Goal: Task Accomplishment & Management: Manage account settings

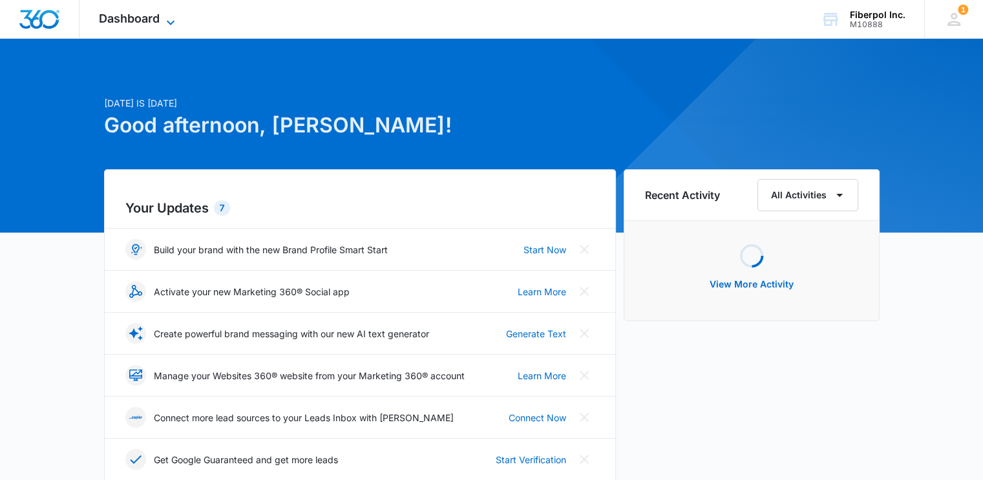
click at [171, 17] on icon at bounding box center [171, 23] width 16 height 16
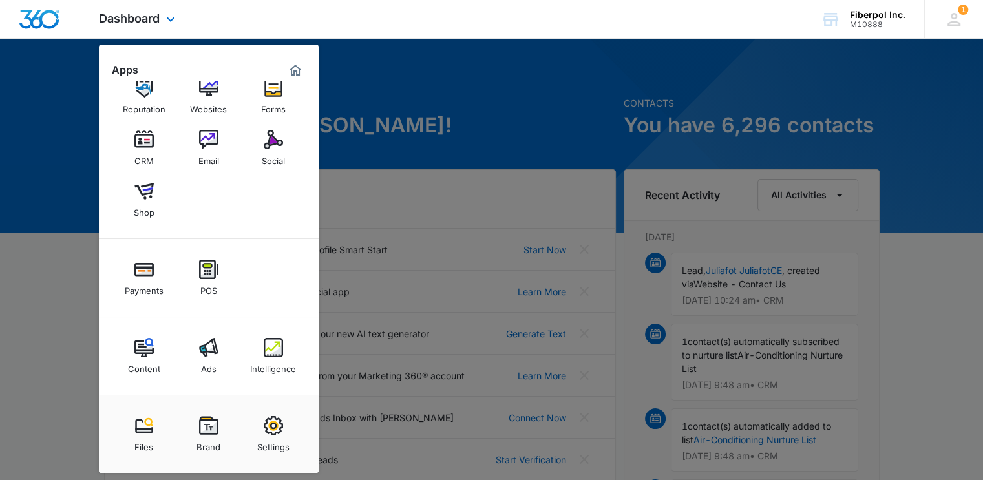
scroll to position [129, 0]
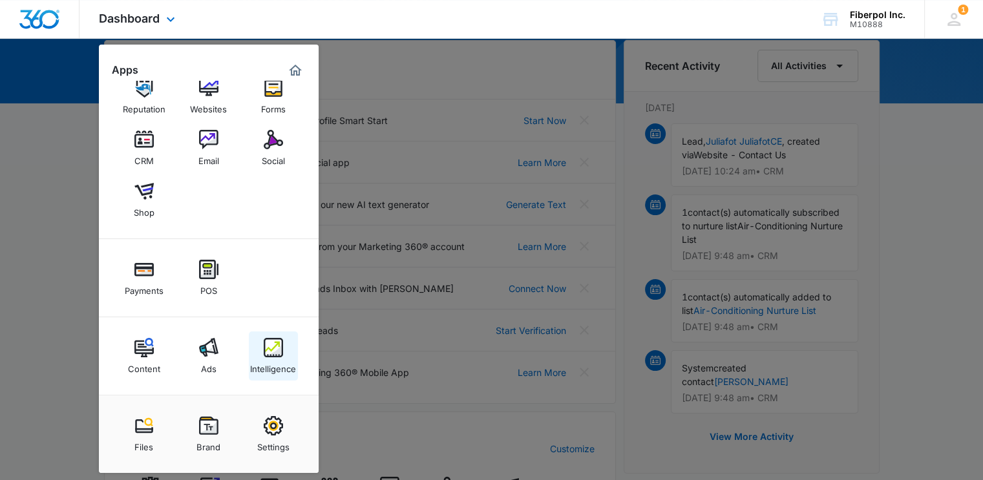
click at [265, 348] on img at bounding box center [273, 347] width 19 height 19
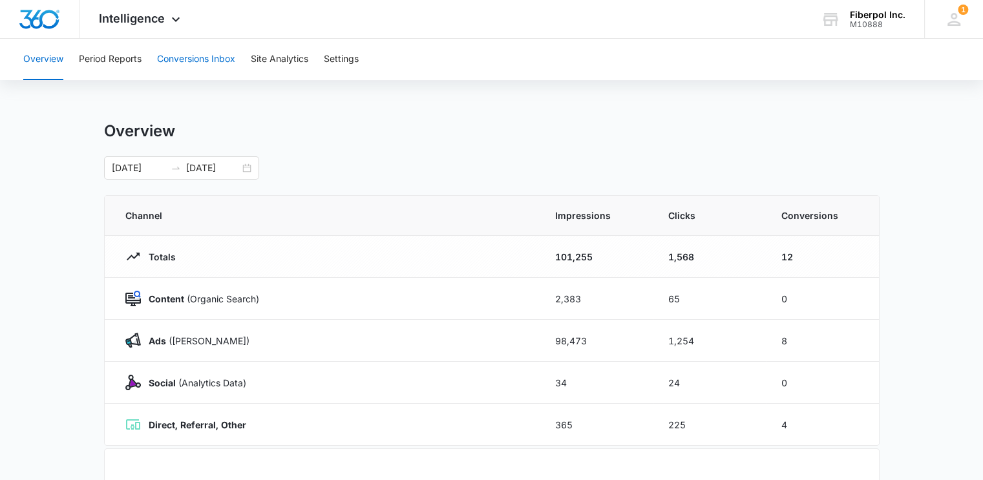
click at [206, 53] on button "Conversions Inbox" at bounding box center [196, 59] width 78 height 41
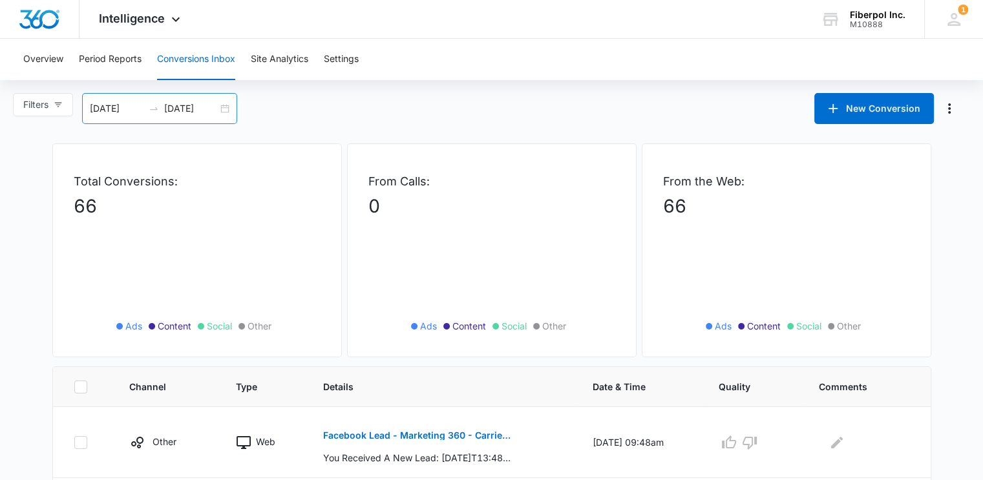
click at [128, 105] on input "[DATE]" at bounding box center [117, 108] width 54 height 14
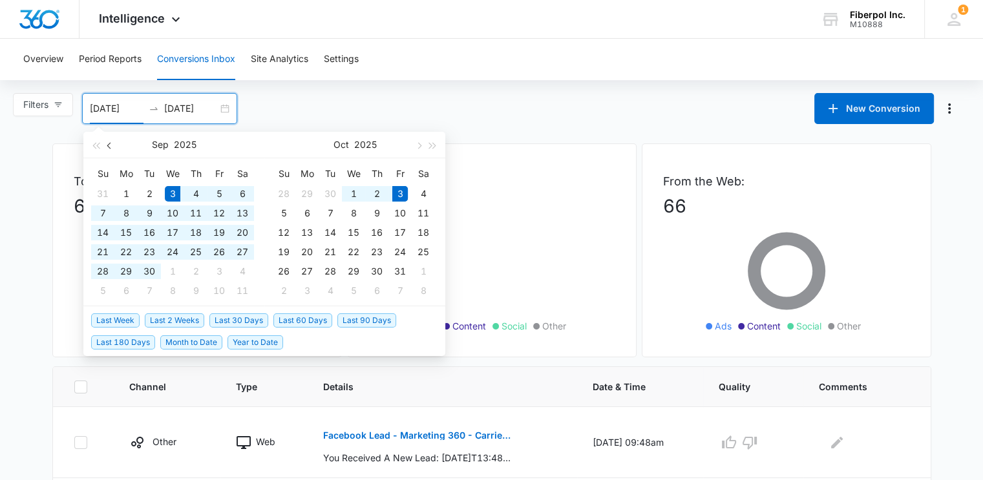
click at [112, 149] on button "button" at bounding box center [110, 145] width 14 height 26
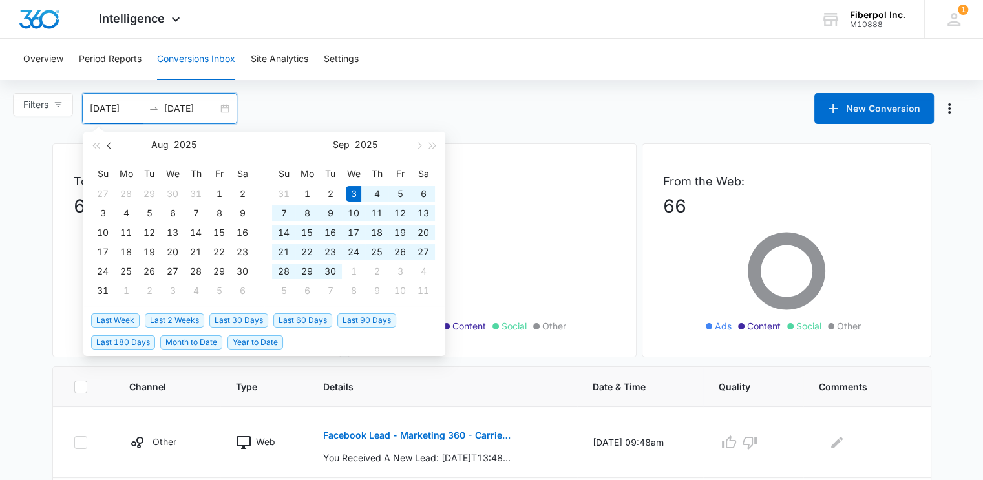
click at [112, 149] on button "button" at bounding box center [110, 145] width 14 height 26
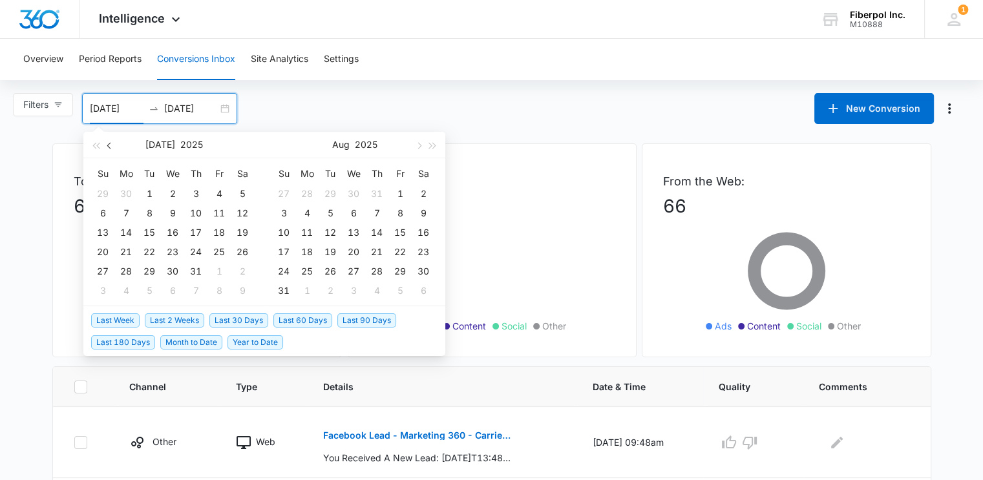
click at [112, 149] on button "button" at bounding box center [110, 145] width 14 height 26
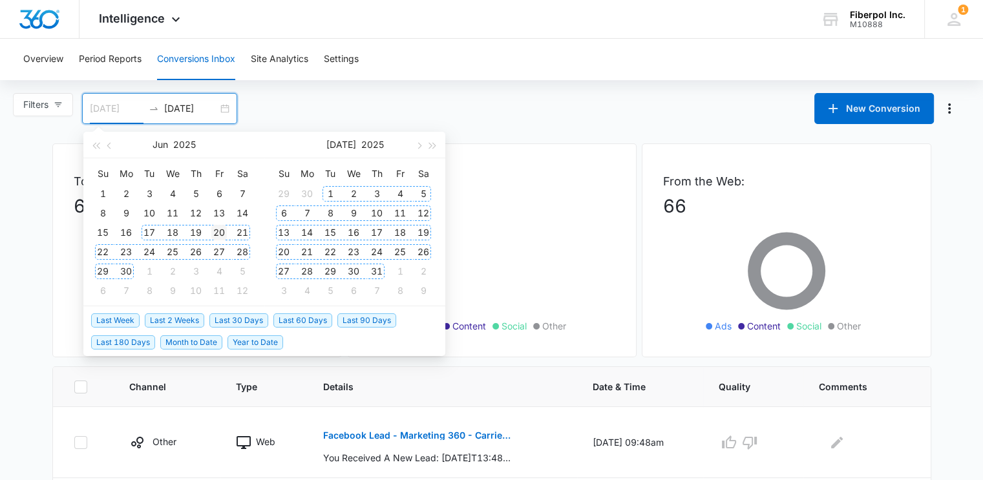
type input "[DATE]"
click at [222, 232] on div "20" at bounding box center [219, 233] width 16 height 16
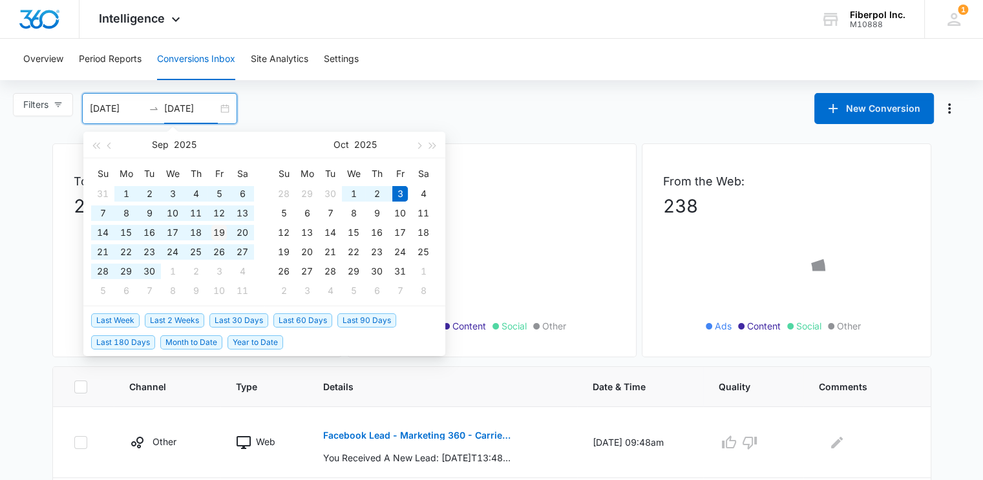
type input "[DATE]"
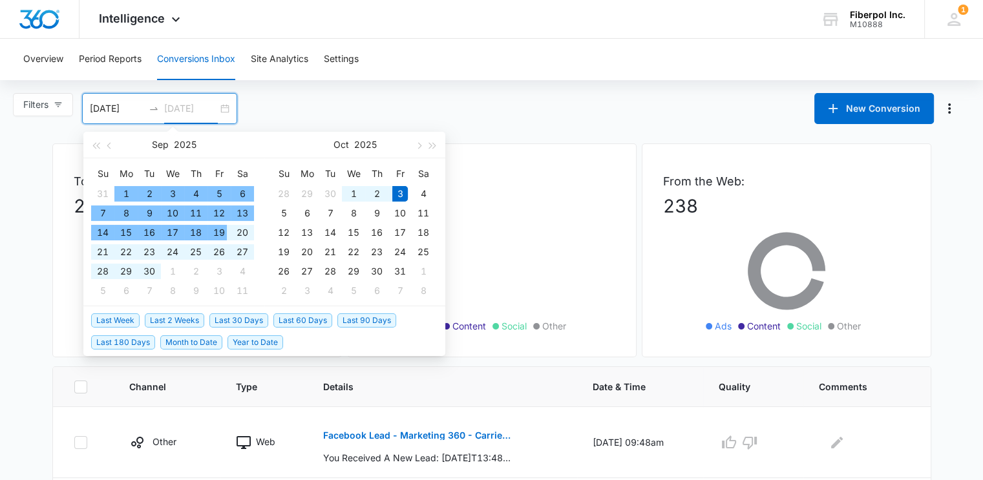
click at [215, 232] on div "19" at bounding box center [219, 233] width 16 height 16
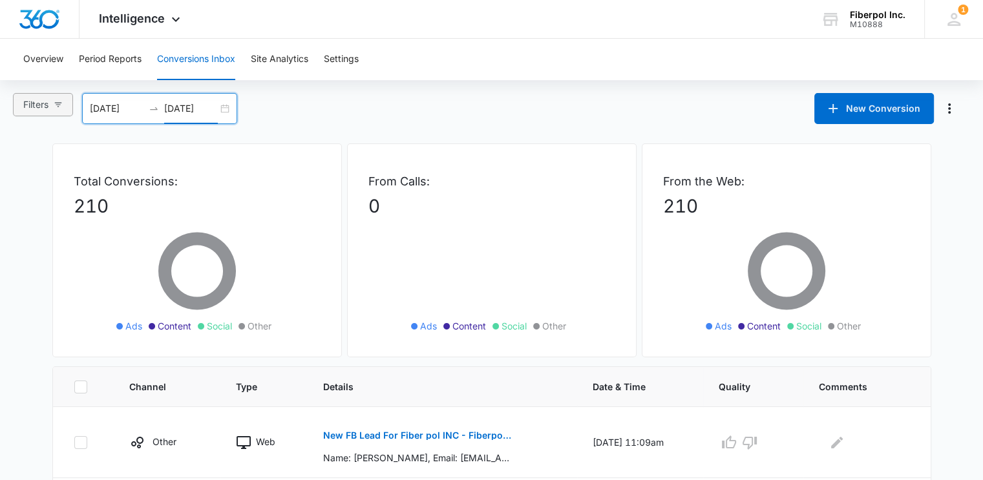
click at [48, 105] on span "Filters" at bounding box center [35, 105] width 25 height 14
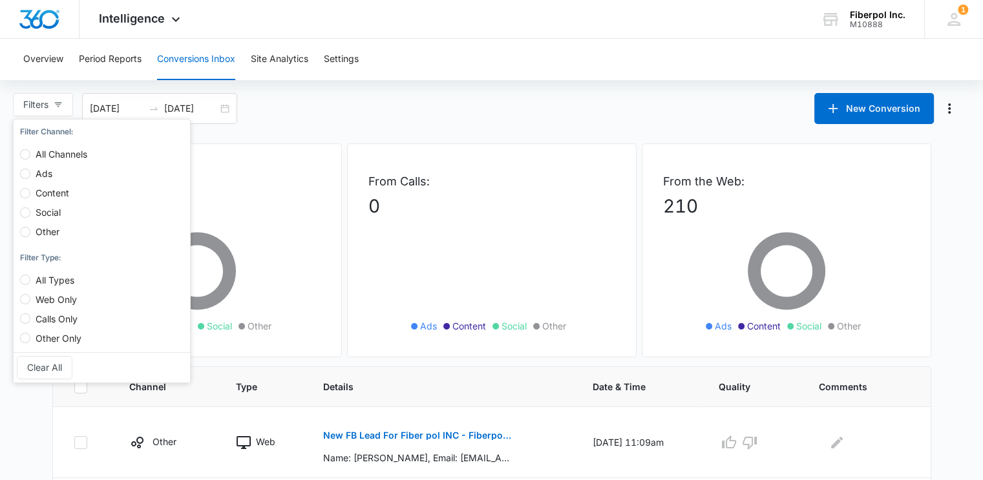
click at [47, 207] on span "Social" at bounding box center [48, 212] width 36 height 11
click at [30, 207] on input "Social" at bounding box center [25, 212] width 10 height 10
radio input "true"
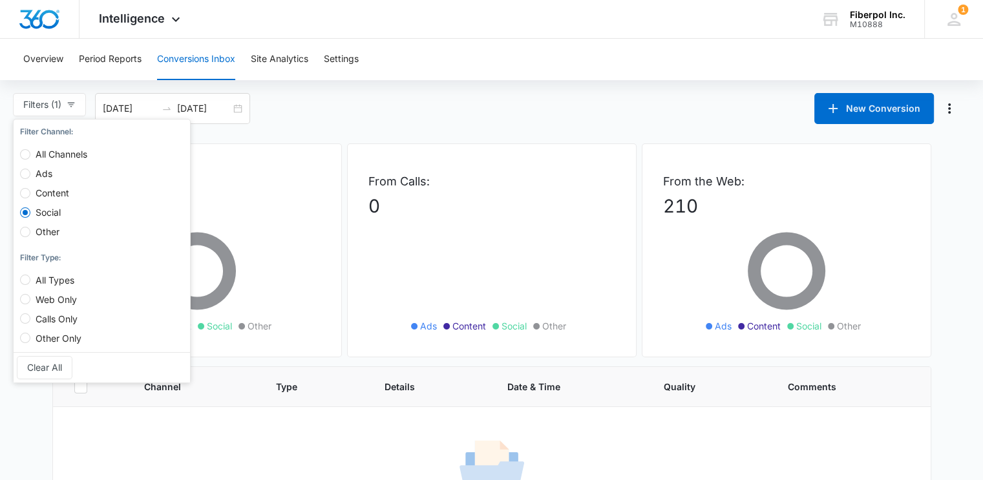
click at [49, 224] on label "Other" at bounding box center [56, 225] width 72 height 19
click at [30, 227] on input "Other" at bounding box center [25, 232] width 10 height 10
radio input "true"
radio input "false"
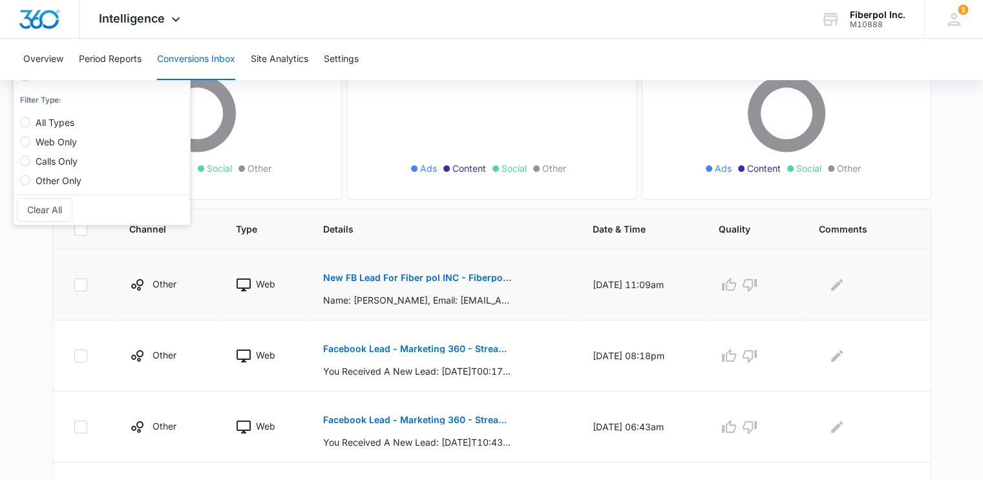
scroll to position [129, 0]
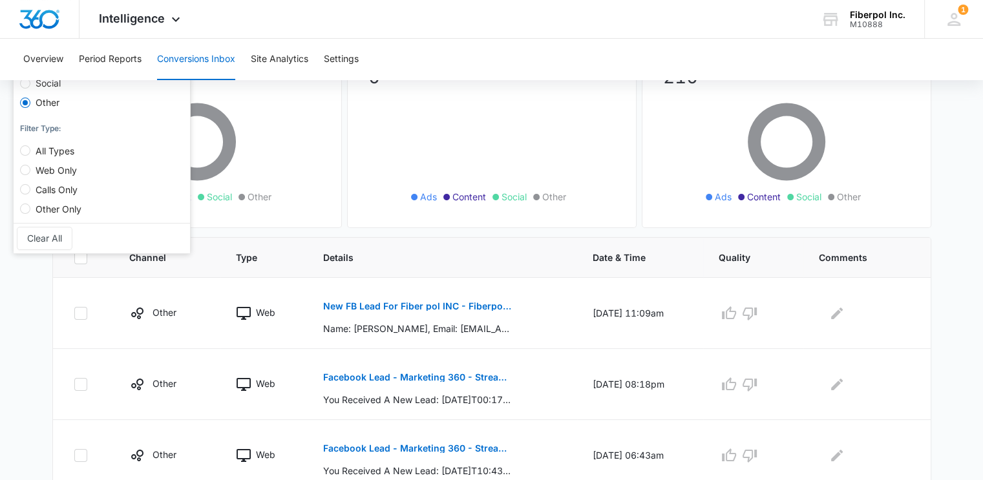
click at [504, 54] on div "Overview Period Reports Conversions Inbox Site Analytics Settings" at bounding box center [492, 59] width 952 height 41
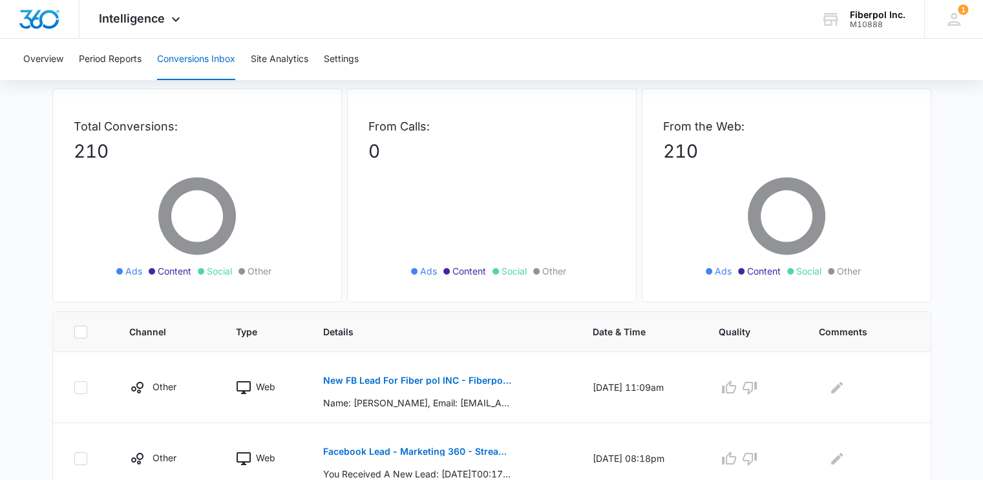
scroll to position [0, 0]
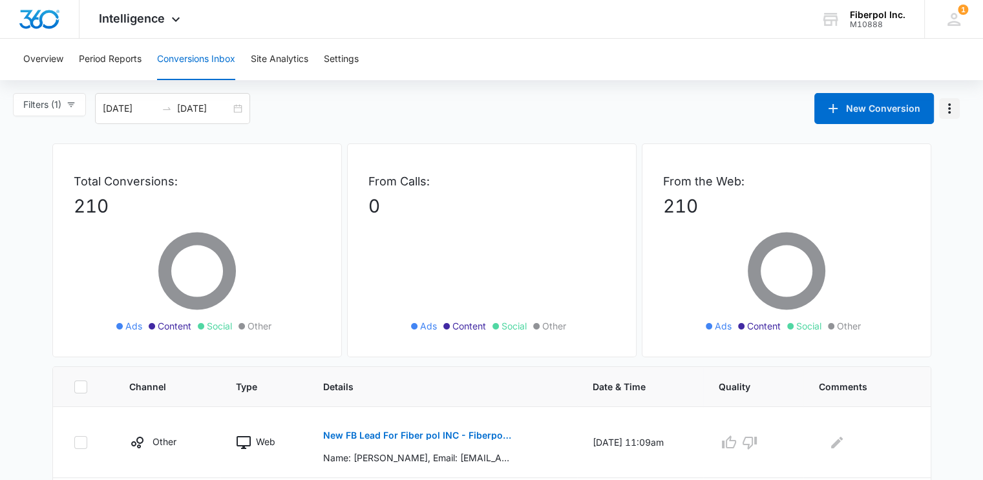
click at [950, 114] on icon "Manage Numbers" at bounding box center [949, 109] width 16 height 16
click at [285, 107] on div "Filters (1) Filter Channel : All Channels Ads Content Social Other Filter Type …" at bounding box center [491, 108] width 983 height 31
click at [50, 107] on span "Filters (1)" at bounding box center [42, 105] width 38 height 14
click at [486, 119] on div "Filters (1) Filter Channel : All Channels Ads Content Social Other Filter Type …" at bounding box center [491, 108] width 983 height 31
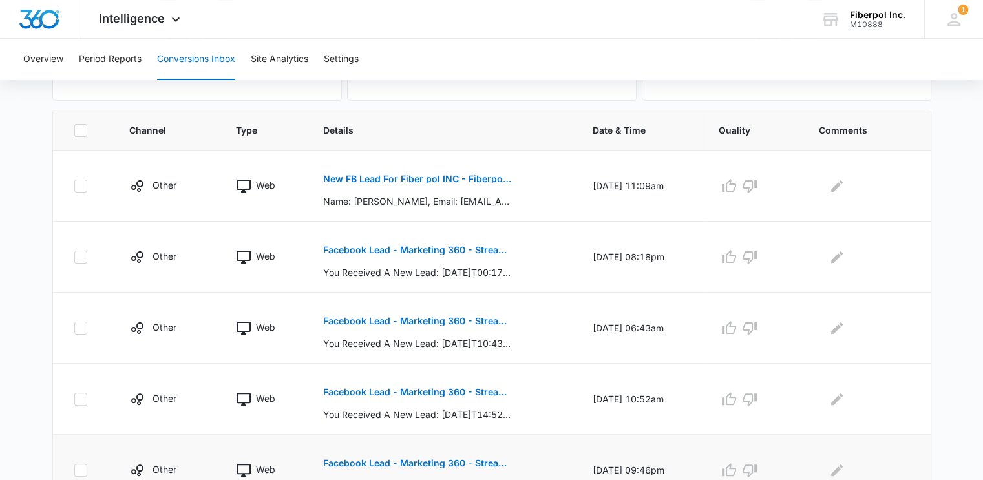
scroll to position [194, 0]
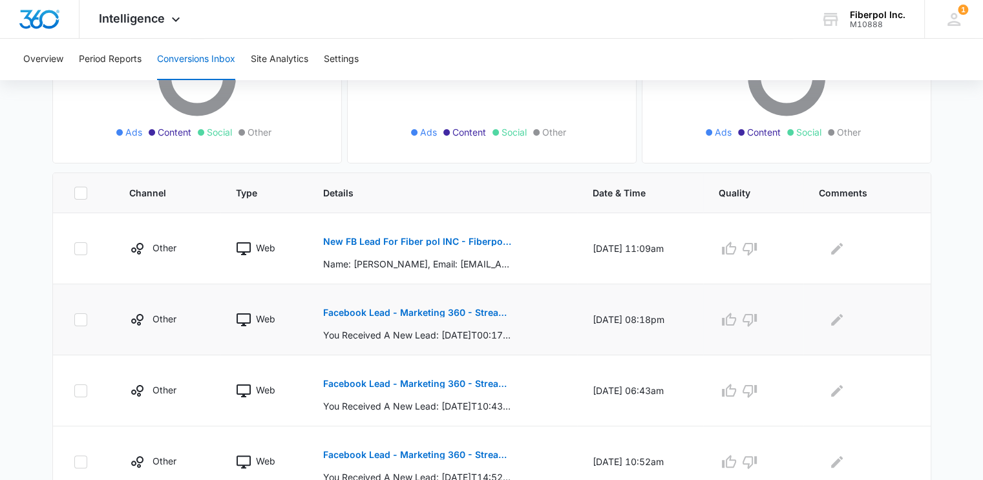
click at [78, 319] on icon at bounding box center [81, 320] width 8 height 6
click at [74, 319] on input "checkbox" at bounding box center [74, 319] width 1 height 1
click at [82, 320] on icon at bounding box center [81, 320] width 12 height 12
click at [74, 320] on input "checkbox" at bounding box center [74, 319] width 1 height 1
checkbox input "false"
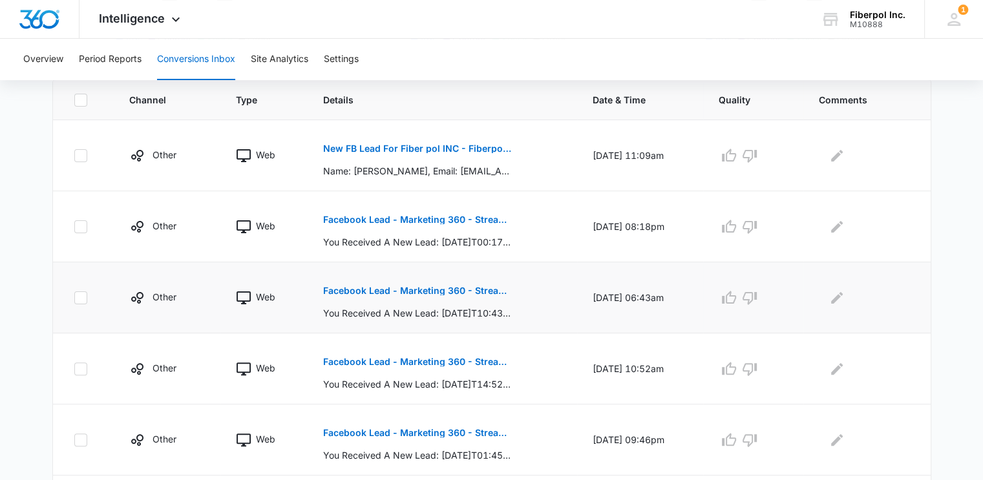
scroll to position [288, 0]
click at [83, 152] on icon at bounding box center [81, 155] width 12 height 12
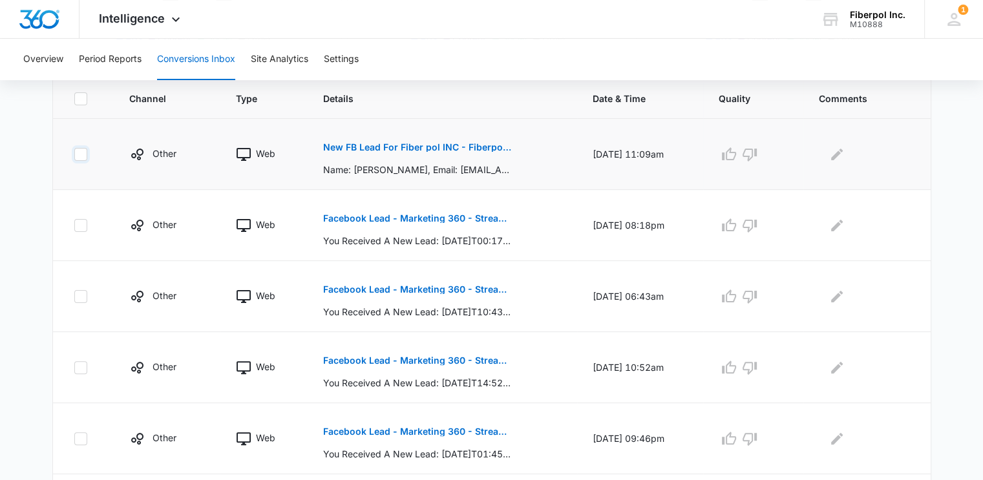
click at [74, 154] on input "checkbox" at bounding box center [74, 154] width 1 height 1
click at [83, 152] on icon at bounding box center [81, 155] width 12 height 12
click at [74, 154] on input "checkbox" at bounding box center [74, 154] width 1 height 1
checkbox input "false"
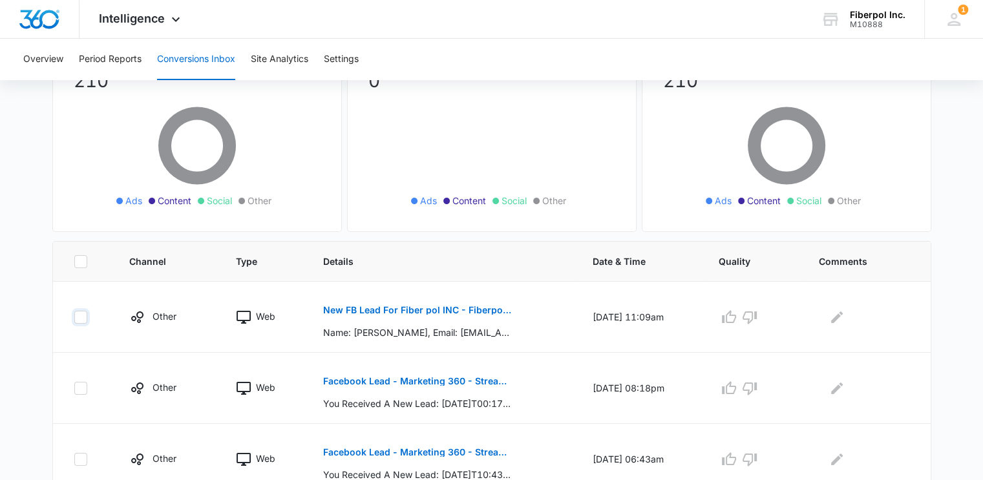
scroll to position [0, 0]
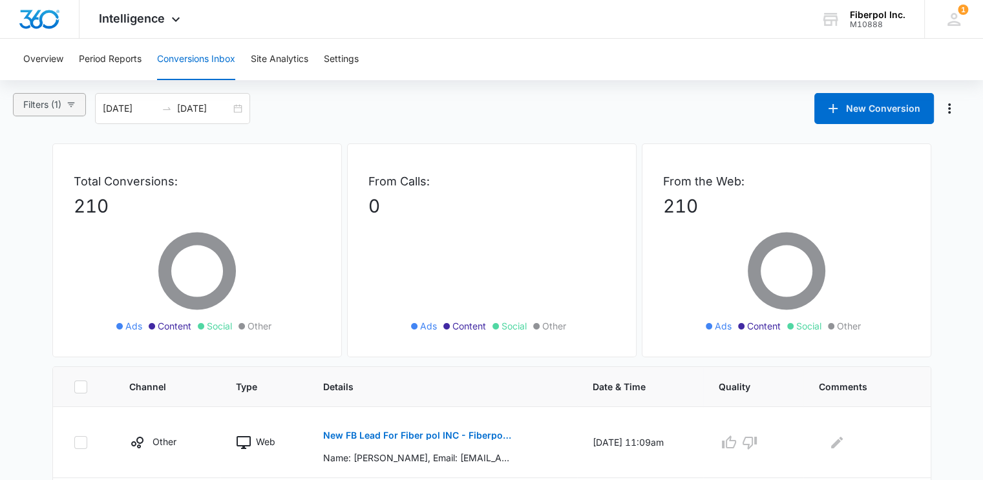
click at [61, 99] on span "Filters (1)" at bounding box center [42, 105] width 38 height 14
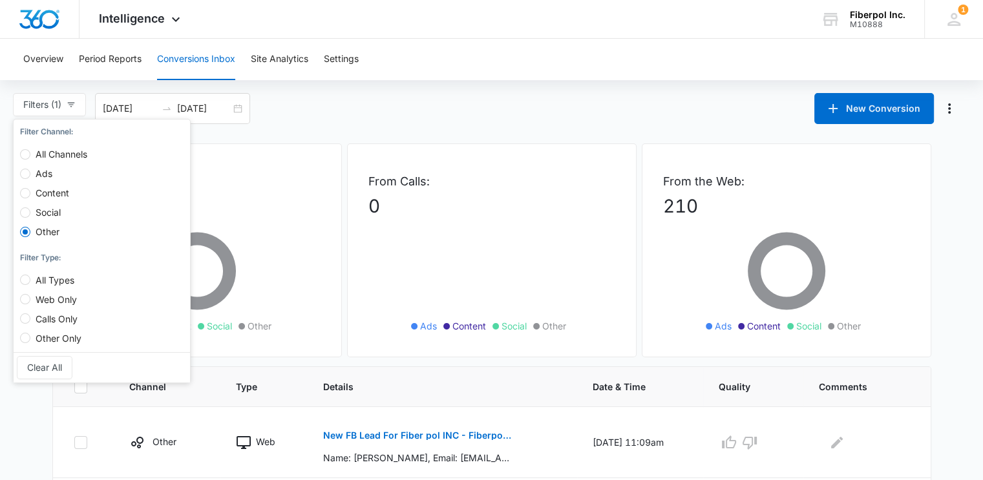
click at [451, 106] on div "Filters (1) Filter Channel : All Channels Ads Content Social Other Filter Type …" at bounding box center [491, 108] width 983 height 31
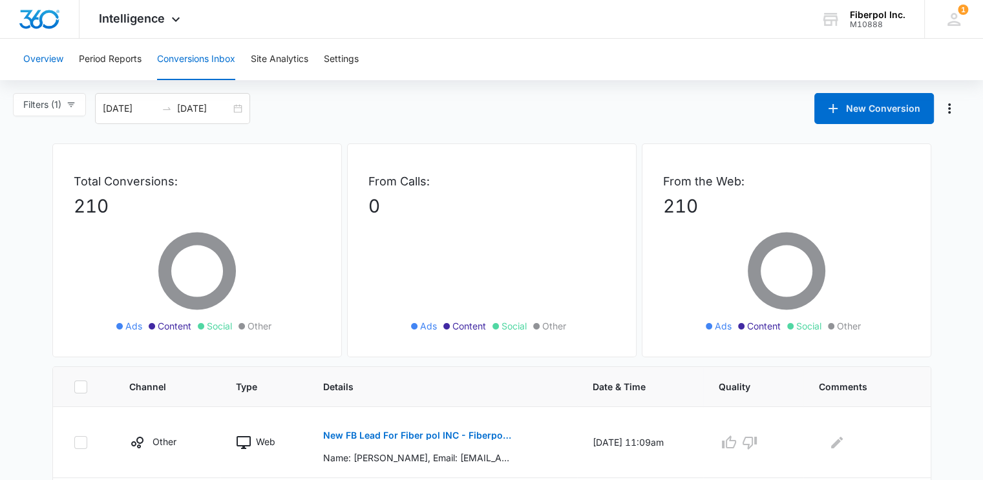
click at [52, 59] on button "Overview" at bounding box center [43, 59] width 40 height 41
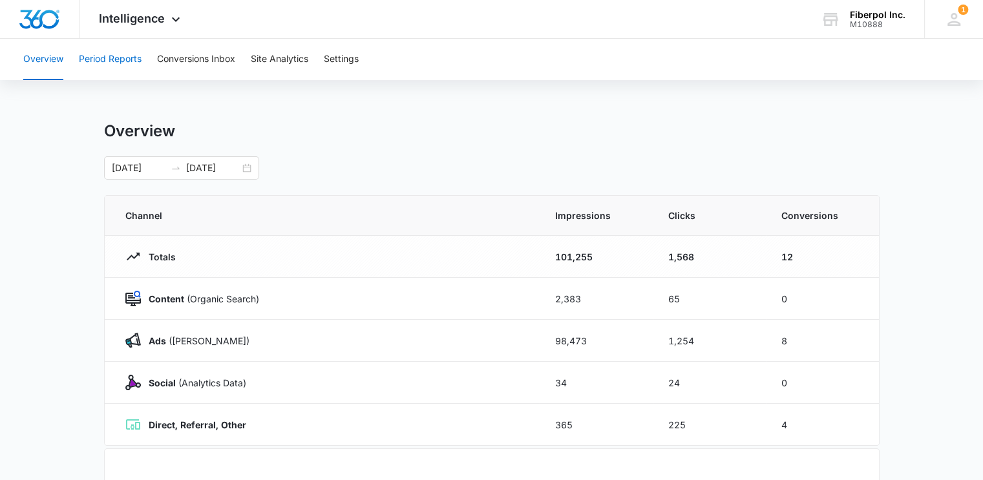
click at [103, 60] on button "Period Reports" at bounding box center [110, 59] width 63 height 41
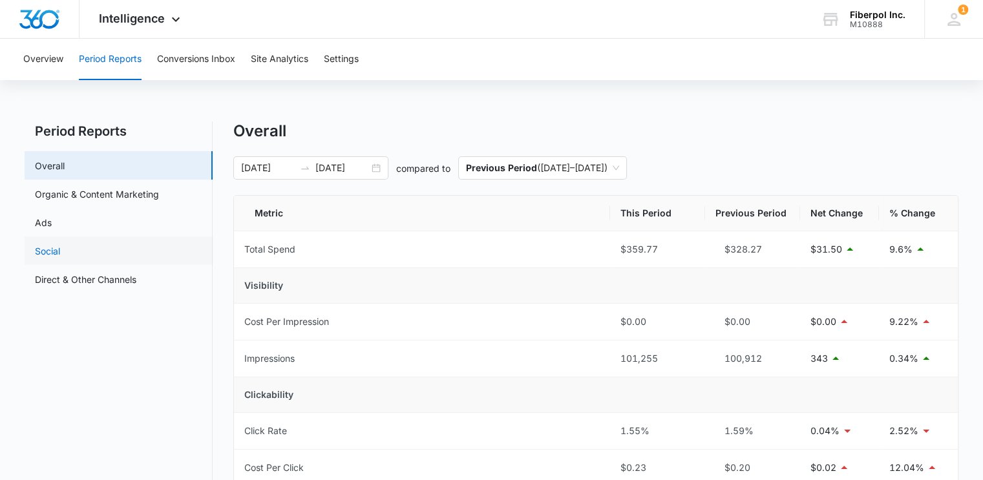
click at [60, 245] on link "Social" at bounding box center [47, 251] width 25 height 14
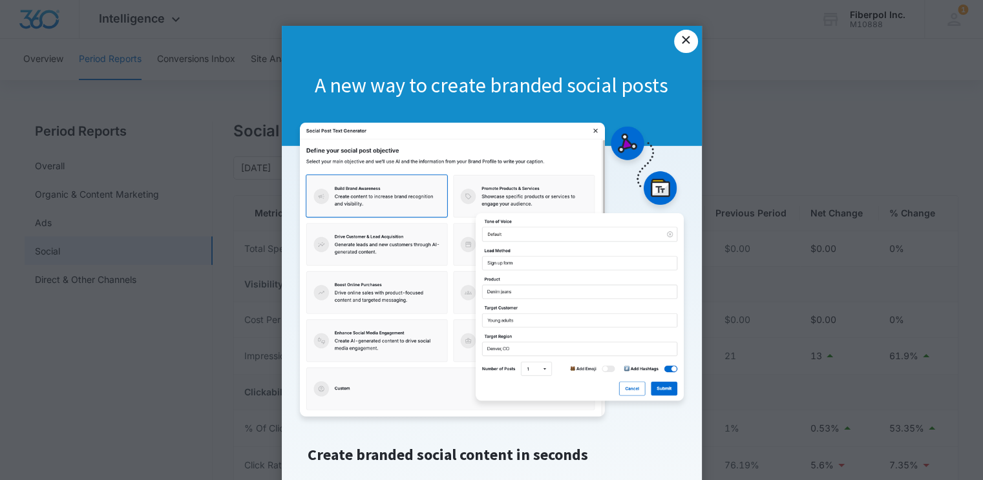
click at [682, 42] on link "×" at bounding box center [685, 41] width 23 height 23
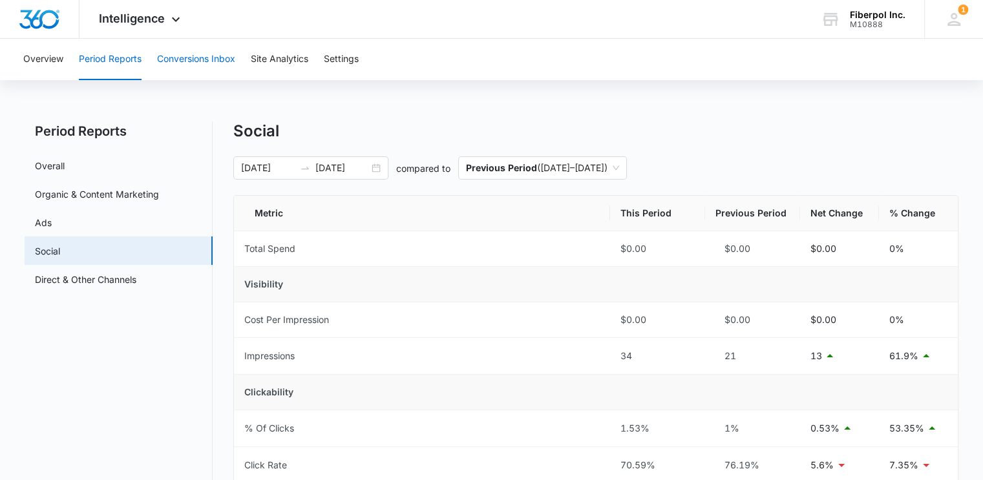
click at [202, 59] on button "Conversions Inbox" at bounding box center [196, 59] width 78 height 41
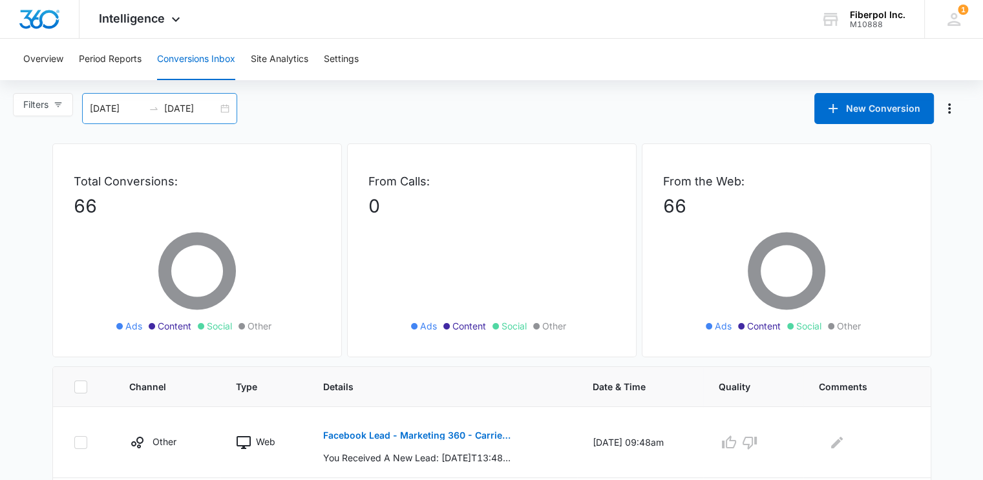
click at [127, 101] on div "[DATE] [DATE]" at bounding box center [159, 108] width 155 height 31
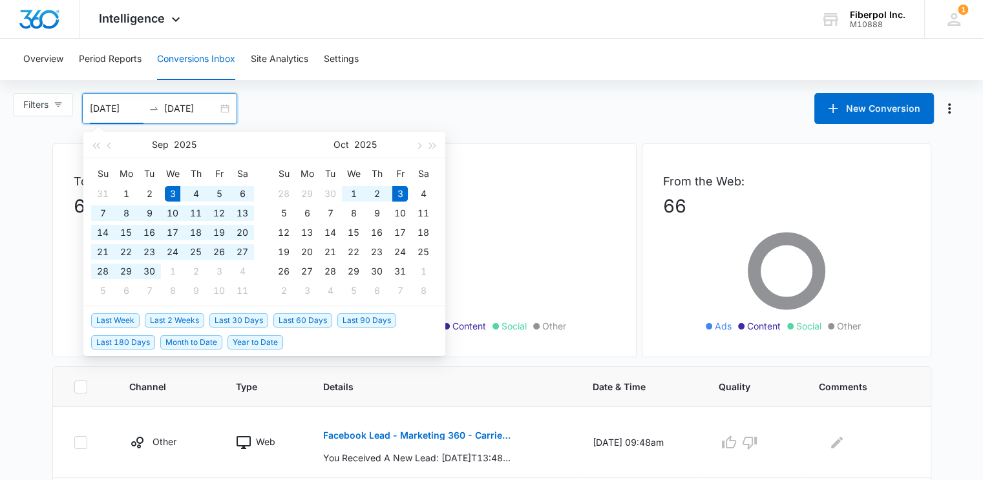
click at [124, 104] on input "[DATE]" at bounding box center [117, 108] width 54 height 14
click at [110, 149] on button "button" at bounding box center [110, 145] width 14 height 26
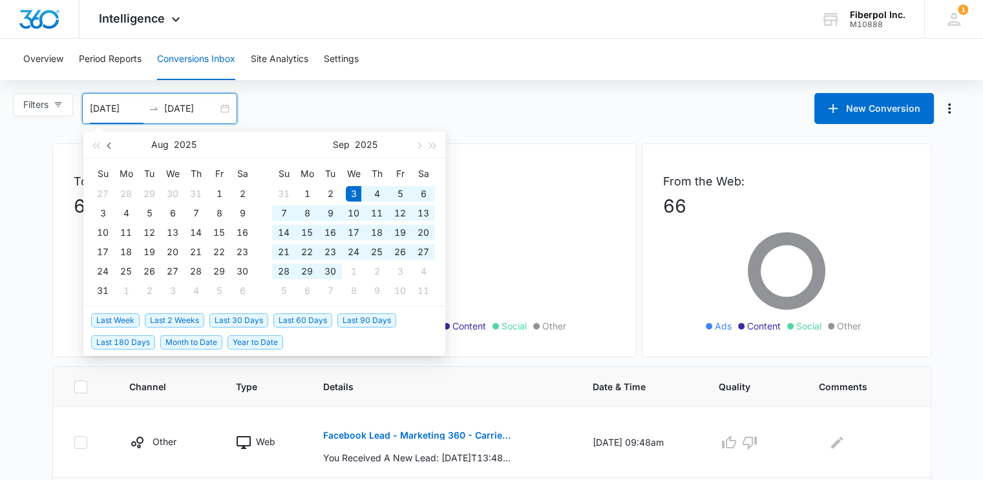
click at [110, 149] on button "button" at bounding box center [110, 145] width 14 height 26
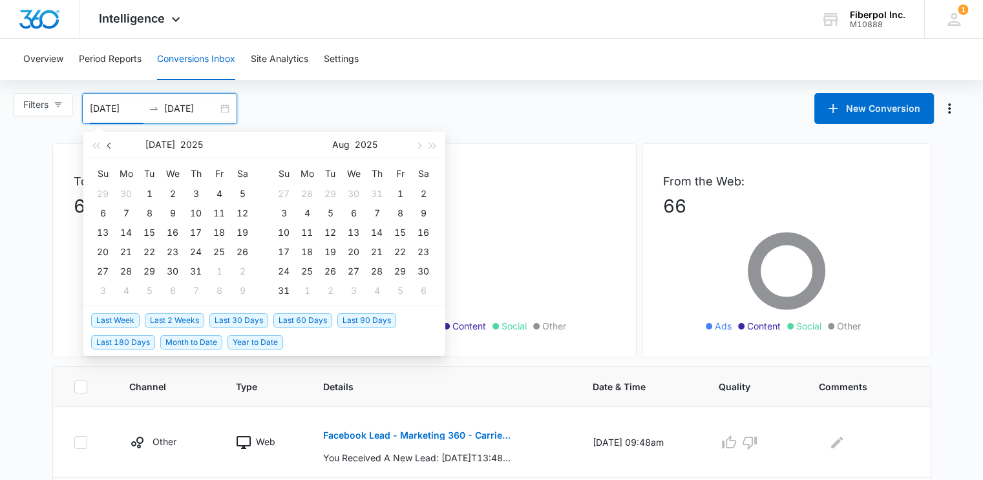
click at [110, 149] on button "button" at bounding box center [110, 145] width 14 height 26
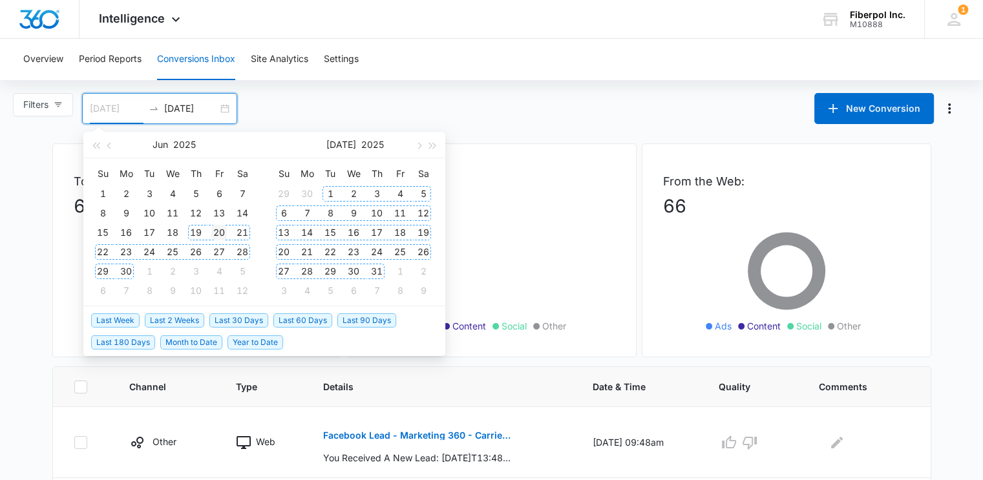
type input "[DATE]"
click at [218, 233] on div "20" at bounding box center [219, 233] width 16 height 16
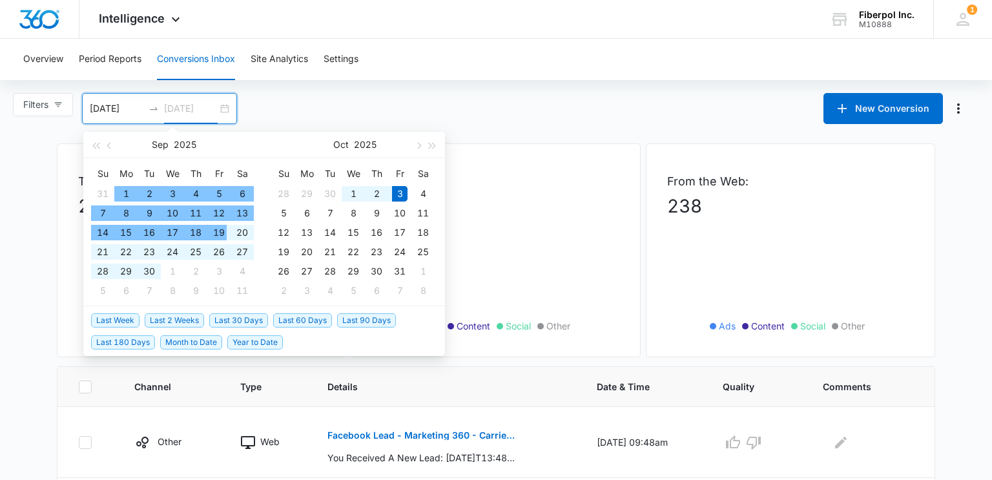
type input "[DATE]"
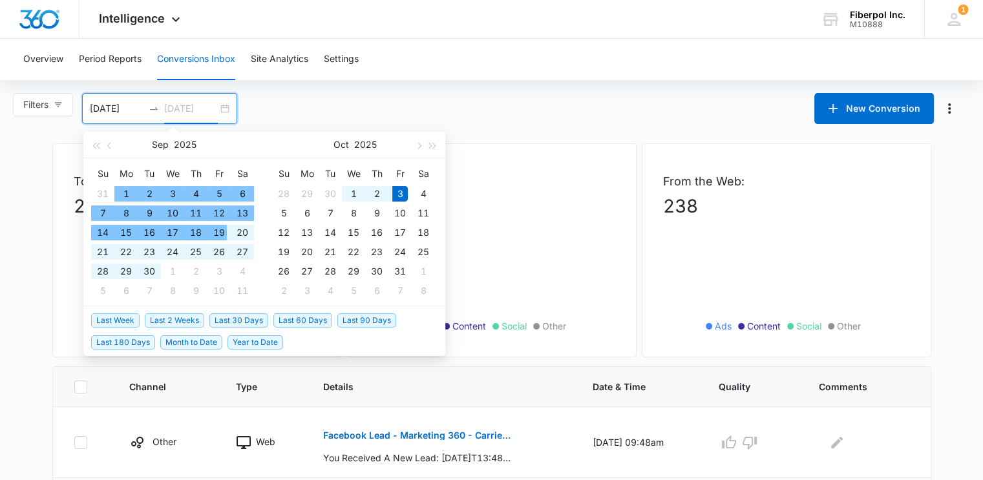
click at [216, 233] on div "19" at bounding box center [219, 233] width 16 height 16
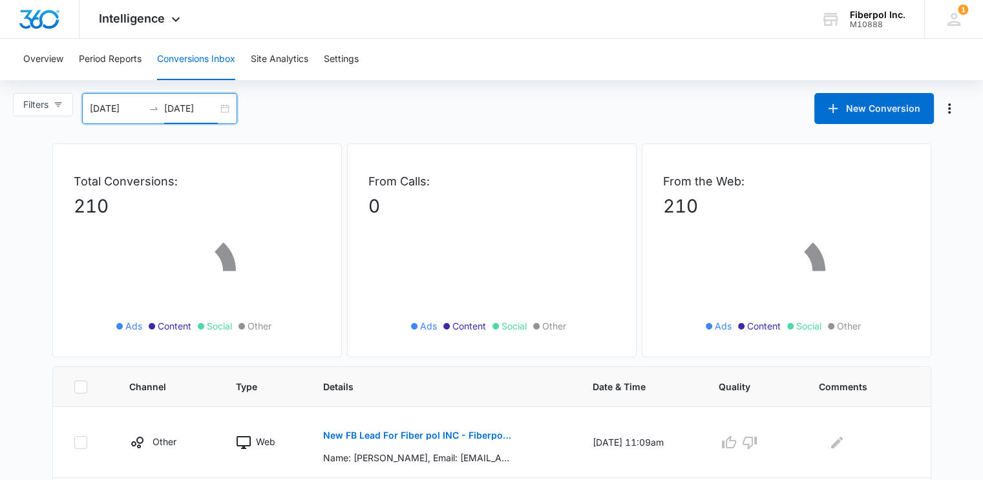
click at [551, 62] on div "Overview Period Reports Conversions Inbox Site Analytics Settings" at bounding box center [492, 59] width 952 height 41
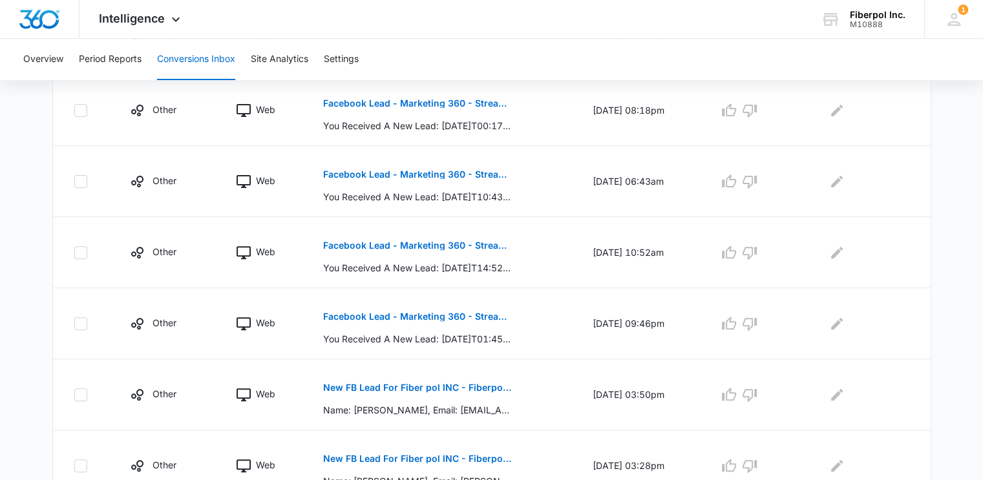
scroll to position [676, 0]
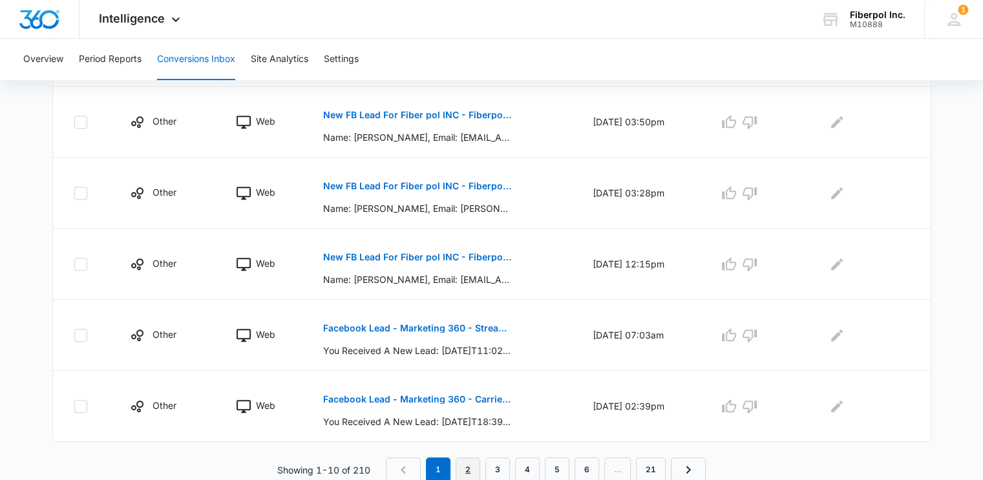
click at [472, 468] on link "2" at bounding box center [467, 469] width 25 height 25
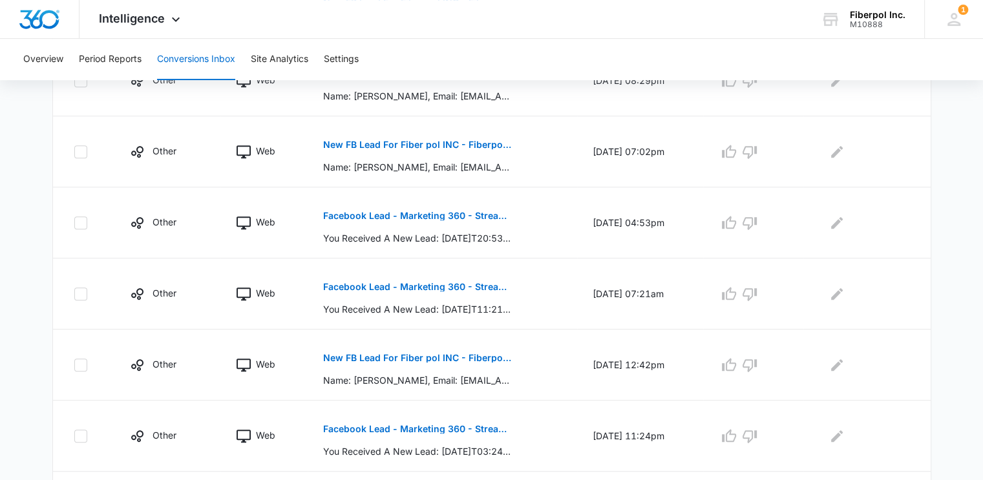
scroll to position [581, 0]
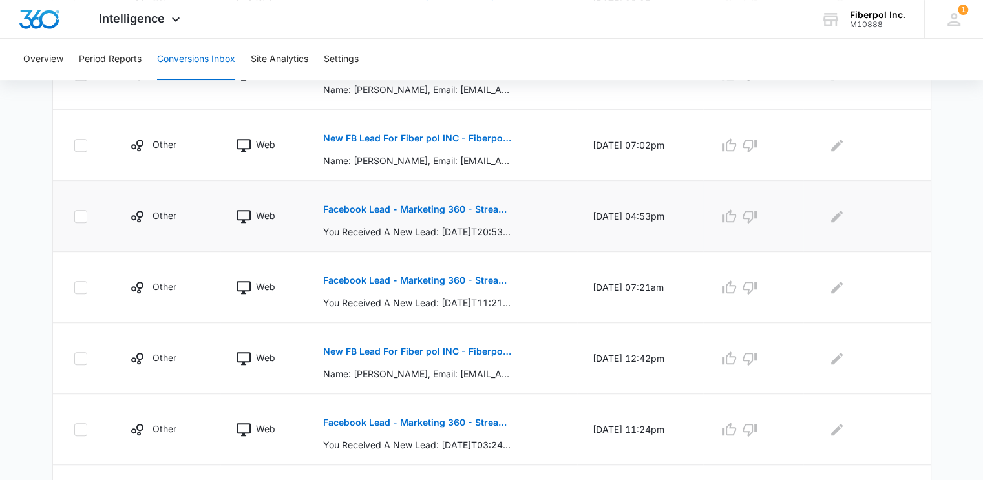
click at [77, 218] on icon at bounding box center [81, 217] width 12 height 12
click at [74, 216] on input "checkbox" at bounding box center [74, 216] width 1 height 1
click at [78, 217] on icon at bounding box center [81, 217] width 12 height 12
click at [74, 216] on input "checkbox" at bounding box center [74, 216] width 1 height 1
checkbox input "false"
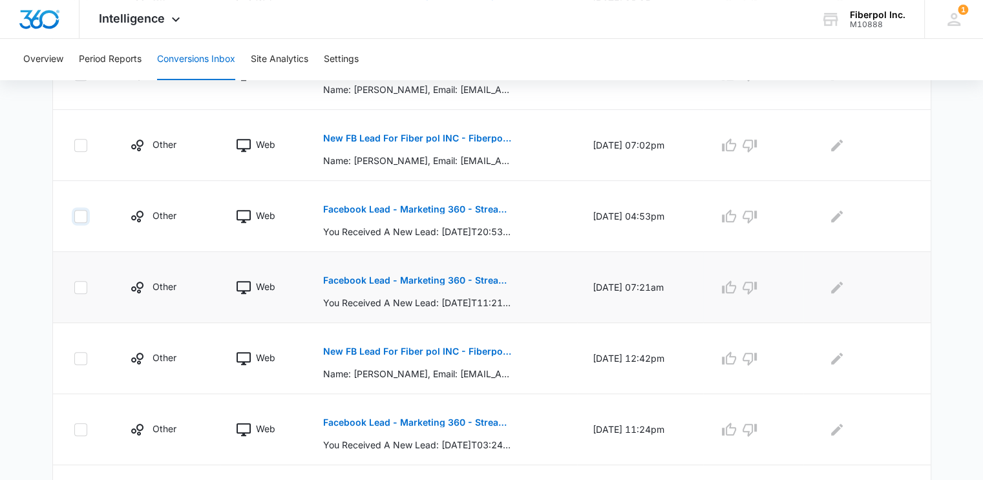
scroll to position [676, 0]
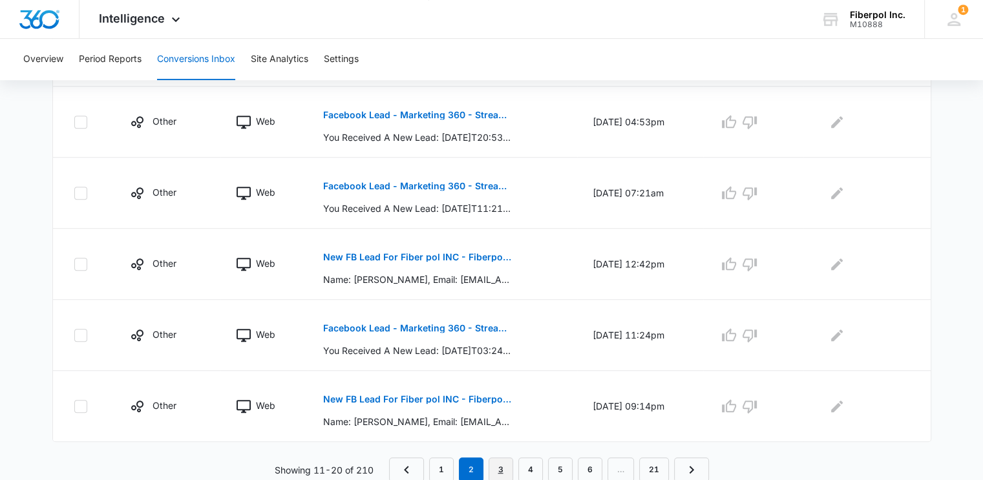
click at [501, 466] on link "3" at bounding box center [500, 469] width 25 height 25
click at [532, 466] on link "4" at bounding box center [530, 469] width 25 height 25
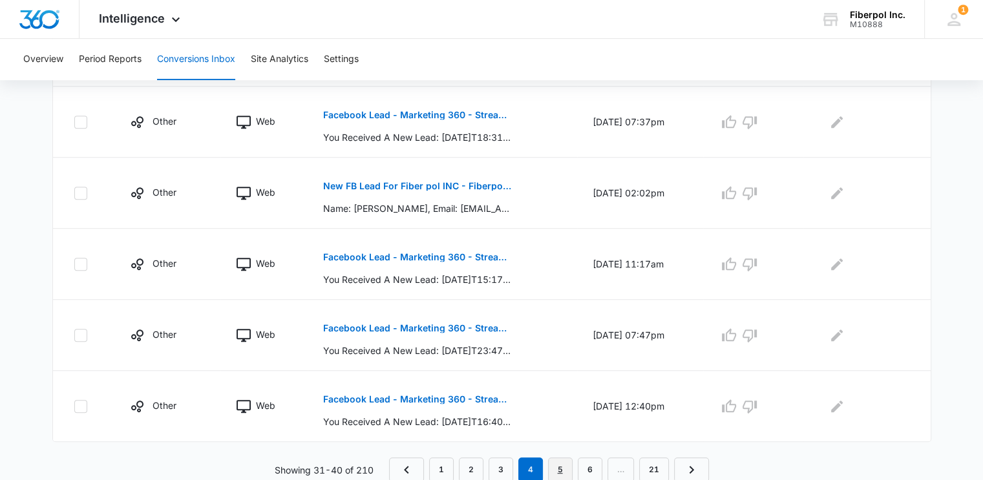
click at [562, 462] on link "5" at bounding box center [560, 469] width 25 height 25
click at [581, 464] on link "6" at bounding box center [575, 469] width 25 height 25
click at [574, 462] on link "7" at bounding box center [575, 469] width 25 height 25
click at [574, 466] on link "8" at bounding box center [575, 469] width 25 height 25
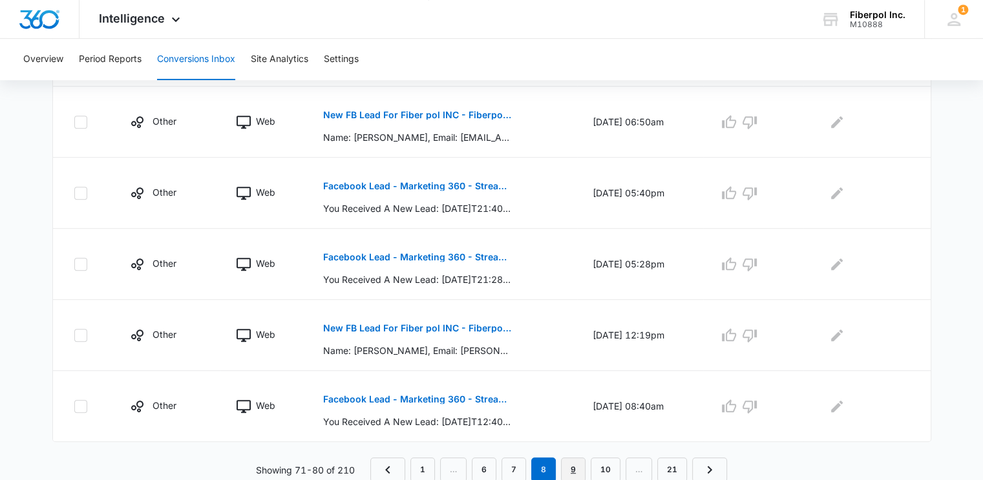
click at [578, 470] on link "9" at bounding box center [573, 469] width 25 height 25
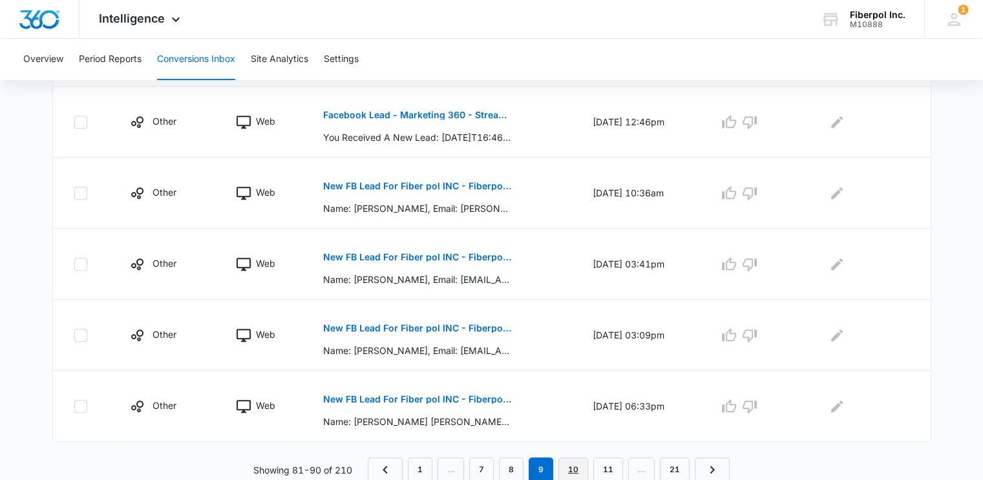
click at [581, 467] on link "10" at bounding box center [573, 469] width 30 height 25
click at [588, 466] on link "11" at bounding box center [579, 469] width 30 height 25
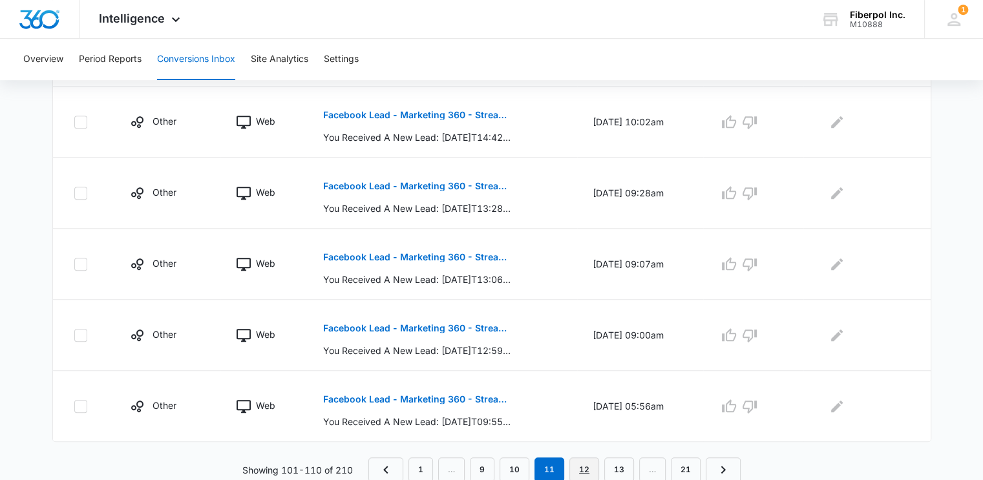
click at [584, 464] on link "12" at bounding box center [584, 469] width 30 height 25
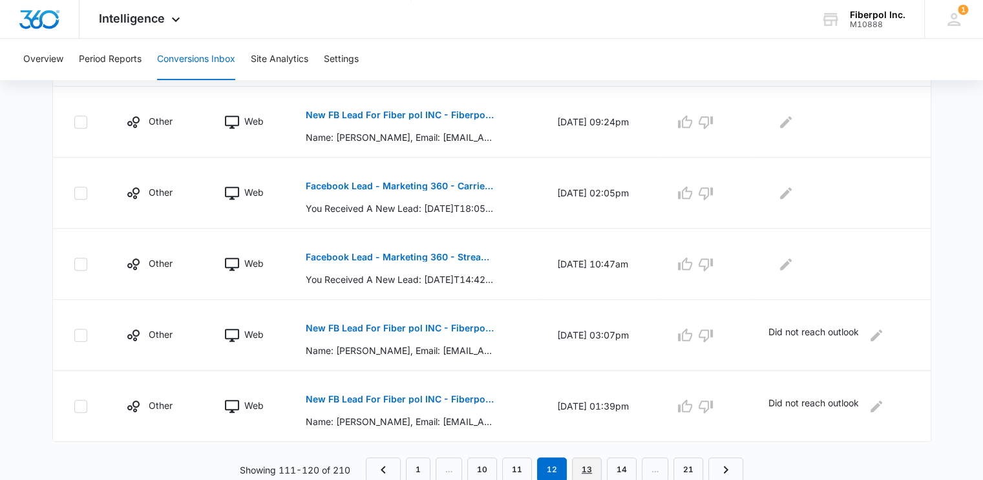
click at [586, 470] on link "13" at bounding box center [587, 469] width 30 height 25
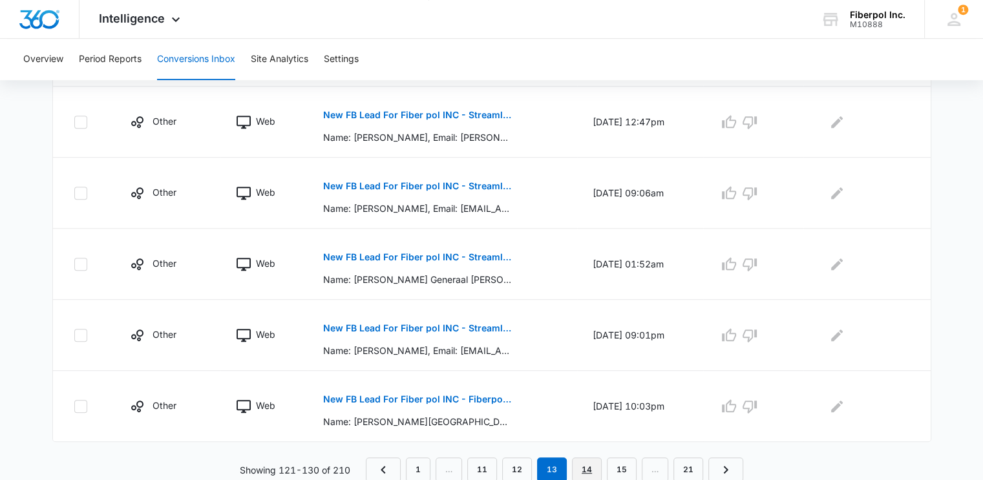
click at [592, 462] on link "14" at bounding box center [587, 469] width 30 height 25
click at [590, 465] on link "15" at bounding box center [587, 469] width 30 height 25
click at [590, 466] on link "16" at bounding box center [587, 469] width 30 height 25
click at [587, 463] on link "17" at bounding box center [587, 469] width 30 height 25
click at [587, 460] on link "18" at bounding box center [587, 469] width 30 height 25
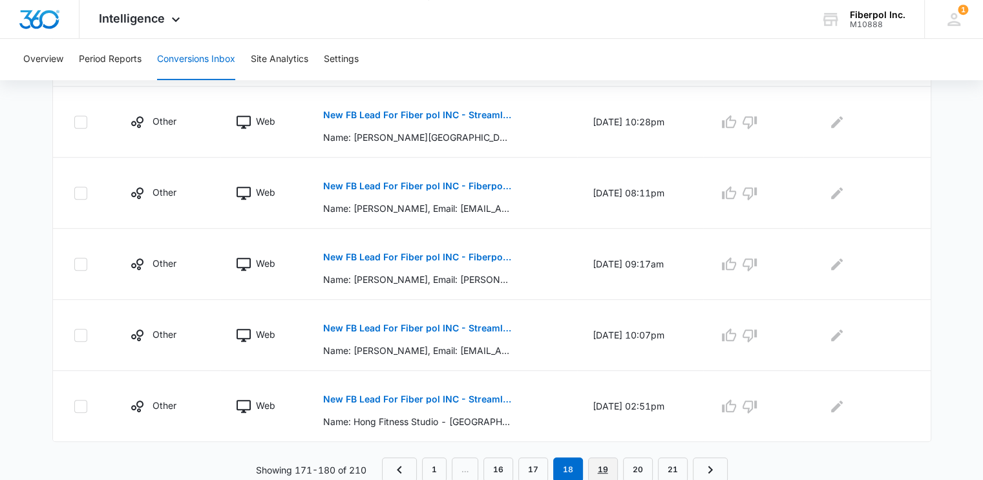
click at [608, 461] on link "19" at bounding box center [603, 469] width 30 height 25
click at [637, 465] on link "20" at bounding box center [638, 469] width 30 height 25
click at [674, 463] on link "21" at bounding box center [673, 469] width 30 height 25
